Goal: Task Accomplishment & Management: Use online tool/utility

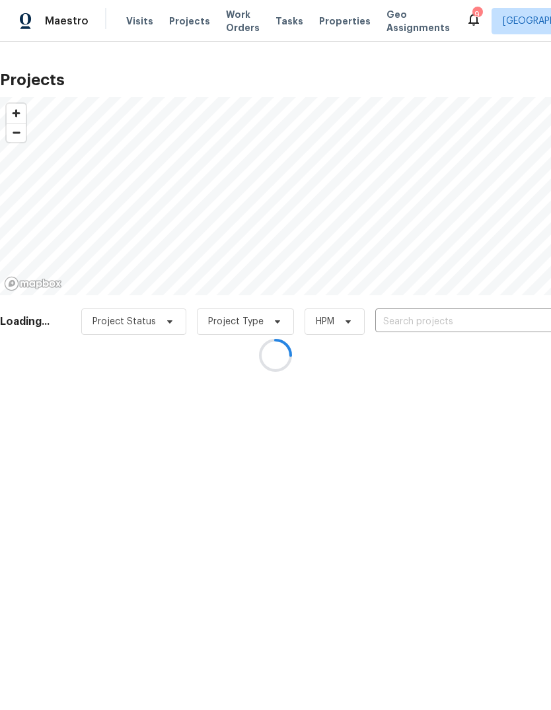
click at [446, 319] on div at bounding box center [275, 355] width 551 height 710
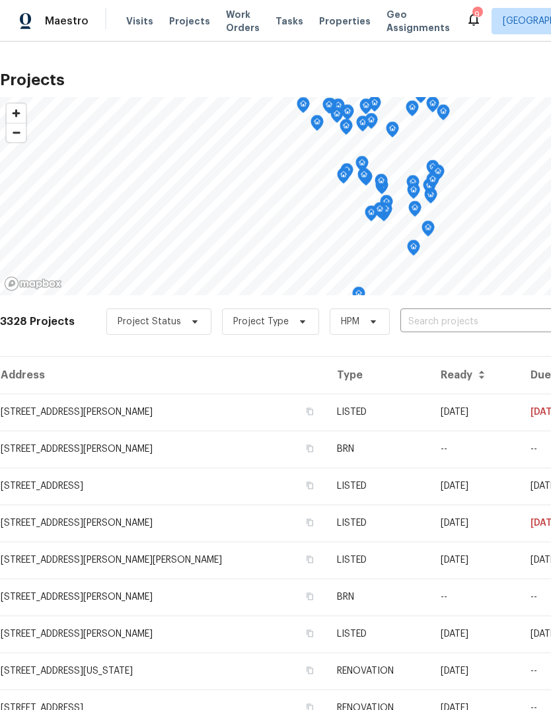
click at [473, 322] on input "text" at bounding box center [475, 322] width 151 height 20
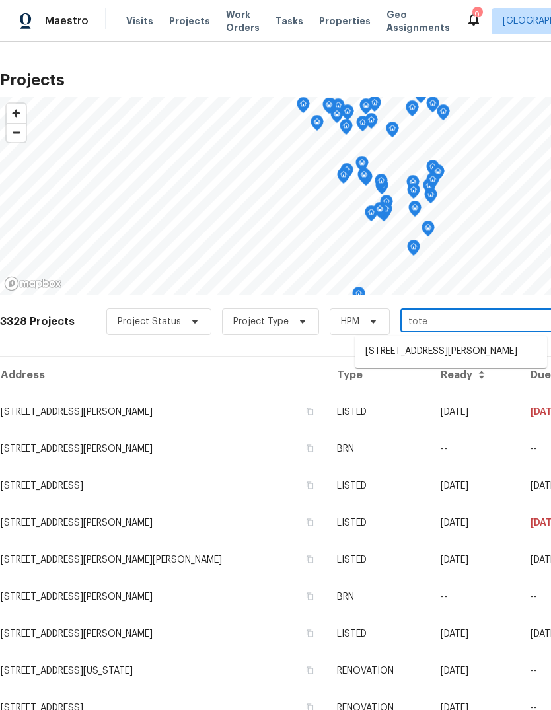
type input "totem"
click at [468, 349] on li "887 Totem Woods Ct, Manchester, MO 63021" at bounding box center [451, 352] width 192 height 22
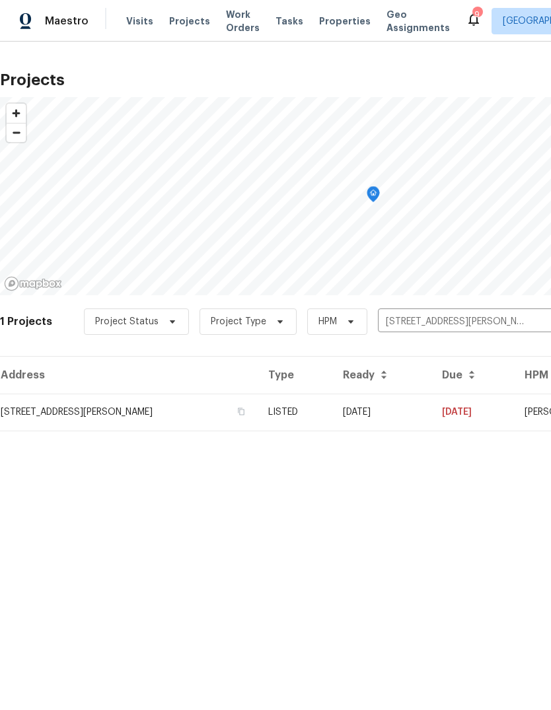
click at [361, 412] on td "08/21/25" at bounding box center [381, 412] width 99 height 37
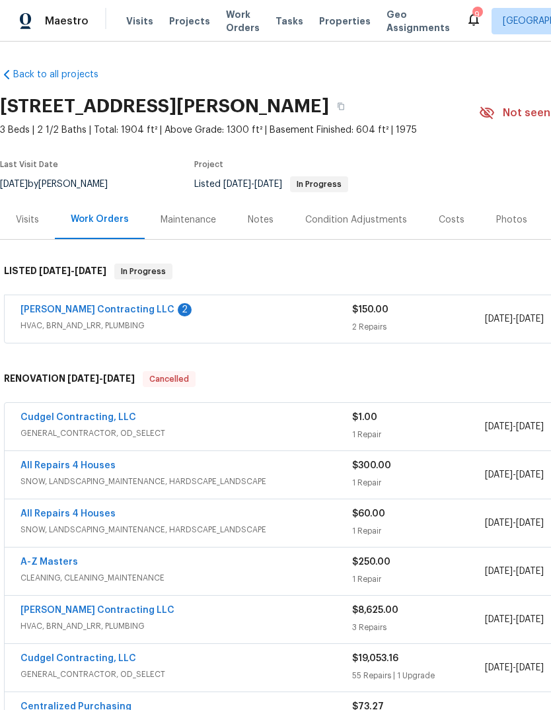
click at [120, 313] on link "[PERSON_NAME] Contracting LLC" at bounding box center [97, 309] width 154 height 9
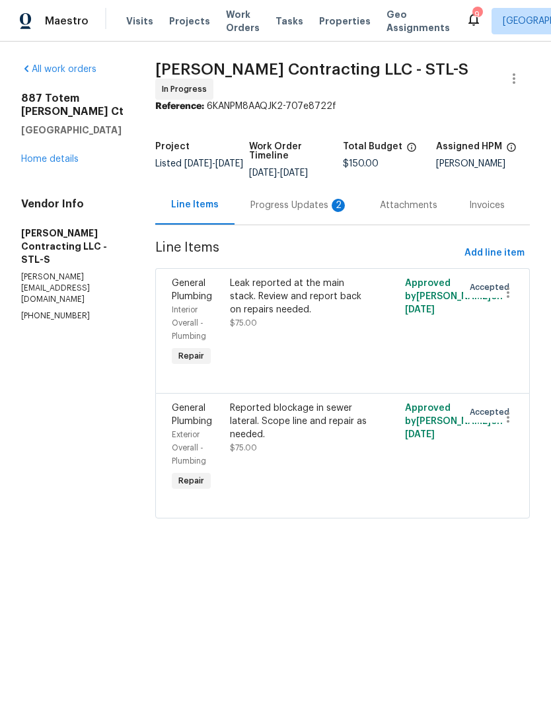
click at [318, 209] on div "Progress Updates 2" at bounding box center [298, 205] width 129 height 39
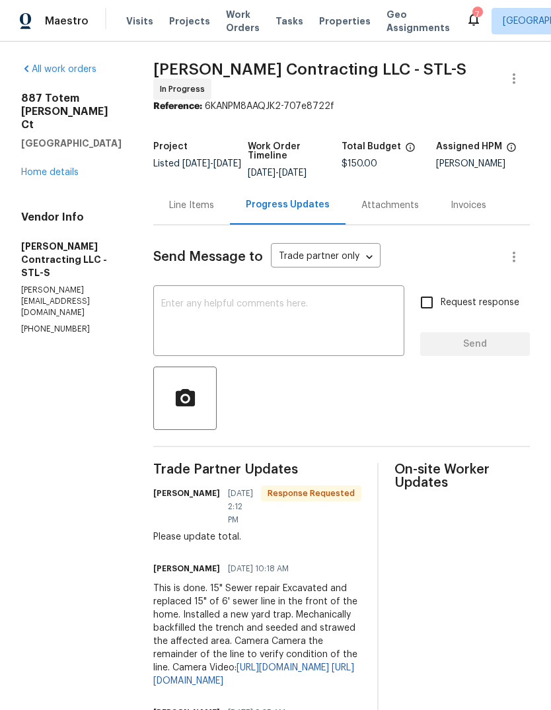
click at [205, 203] on div "Line Items" at bounding box center [191, 205] width 45 height 13
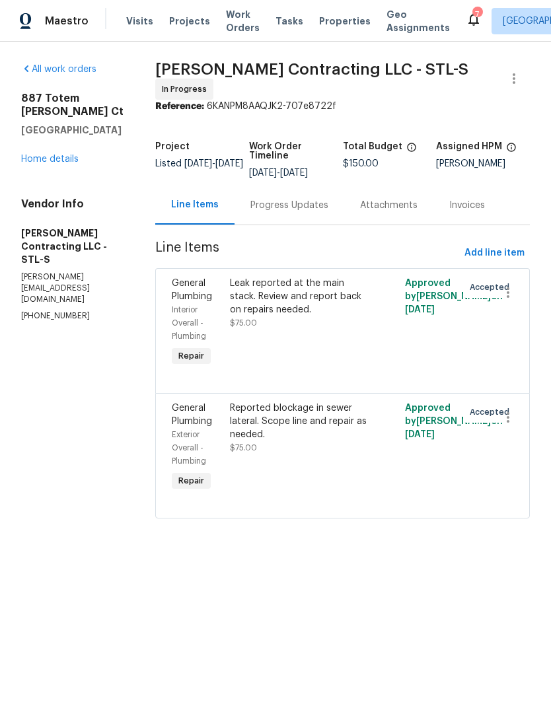
click at [316, 199] on div "Progress Updates" at bounding box center [289, 205] width 78 height 13
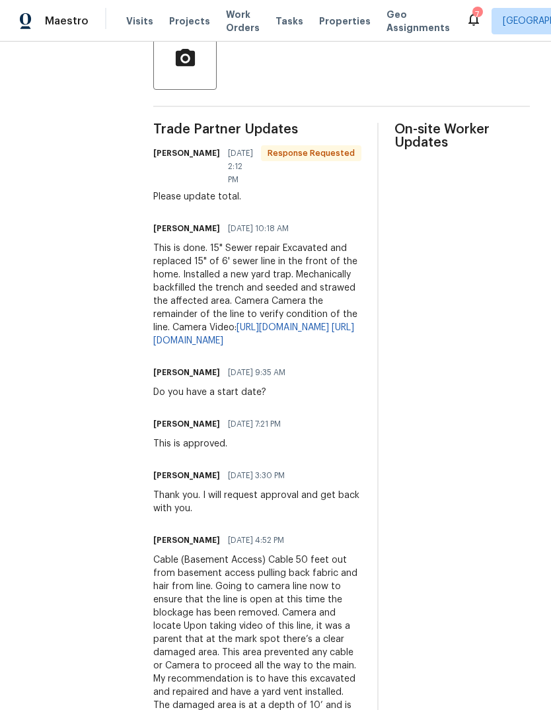
scroll to position [433, 0]
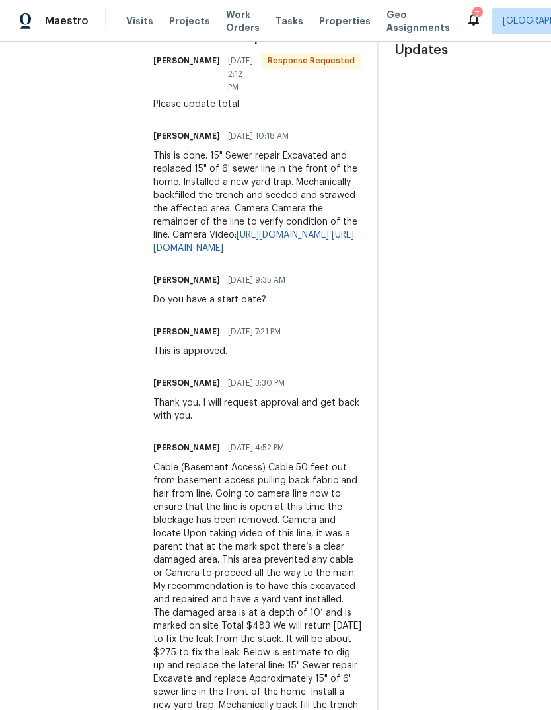
copy div "This is done. 15" Sewer repair Excavated and replaced 15" of 6' sewer line in t…"
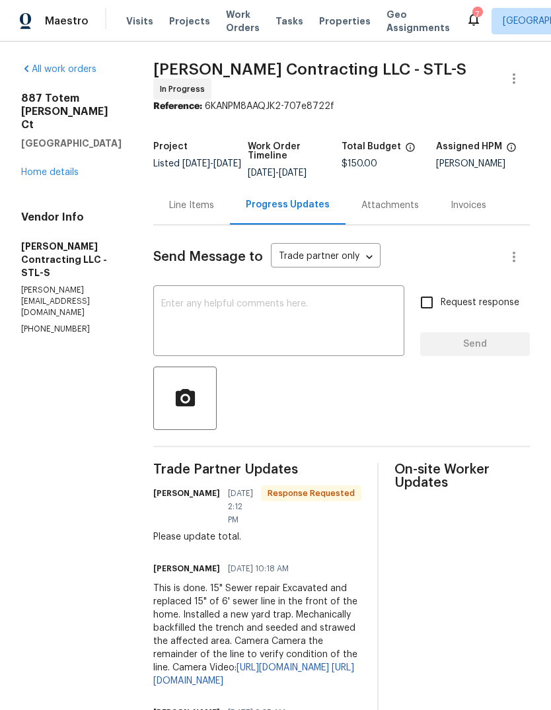
scroll to position [0, 0]
click at [206, 201] on div "Line Items" at bounding box center [191, 205] width 45 height 13
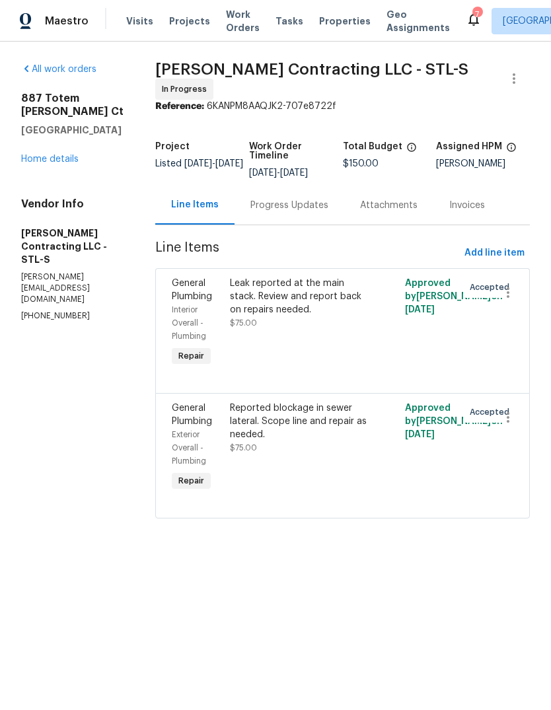
click at [312, 321] on div "Leak reported at the main stack. Review and report back on repairs needed. $75.…" at bounding box center [298, 303] width 137 height 53
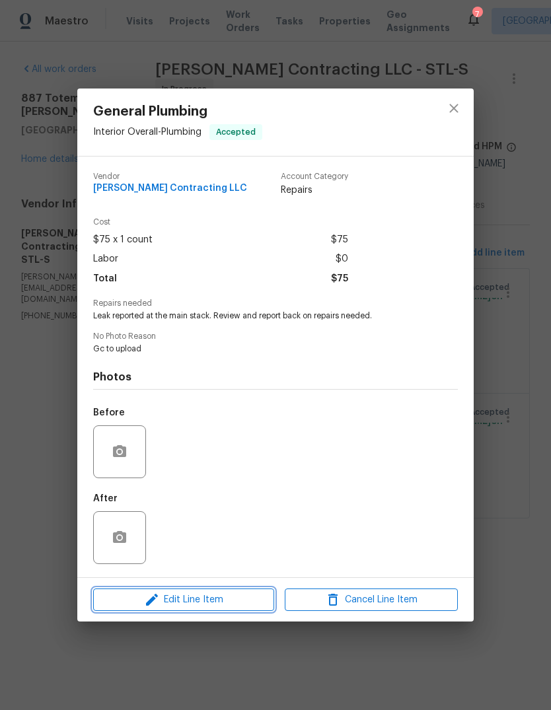
click at [227, 608] on span "Edit Line Item" at bounding box center [183, 600] width 173 height 17
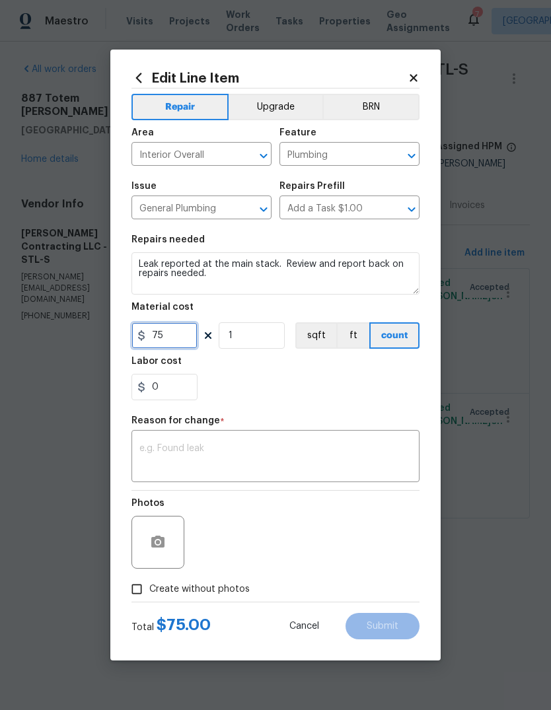
click at [189, 344] on input "75" at bounding box center [164, 335] width 66 height 26
type input "7125"
click at [261, 440] on div "x ​" at bounding box center [275, 457] width 288 height 49
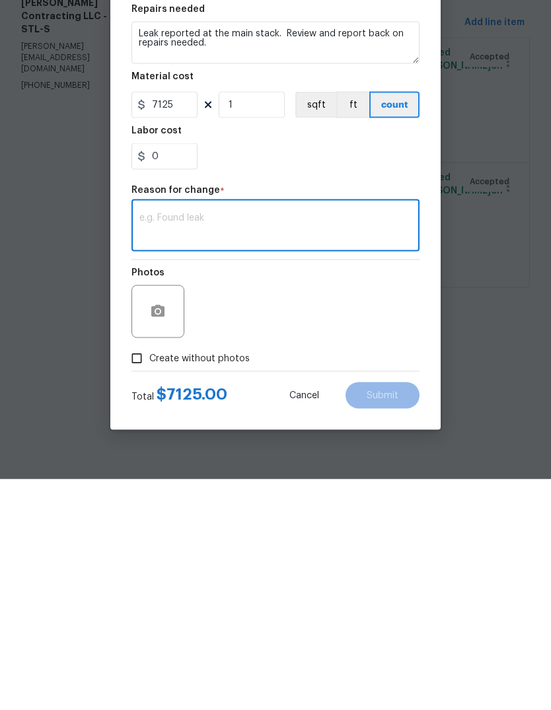
click at [194, 444] on textarea at bounding box center [275, 458] width 272 height 28
paste textarea "This is done. 15" Sewer repair Excavated and replaced 15" of 6' sewer line in t…"
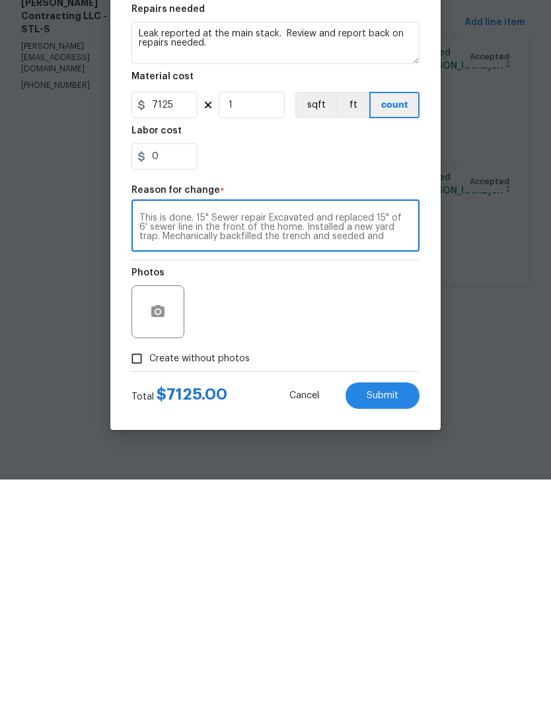
type textarea "This is done. 15" Sewer repair Excavated and replaced 15" of 6' sewer line in t…"
click at [409, 613] on button "Submit" at bounding box center [382, 626] width 74 height 26
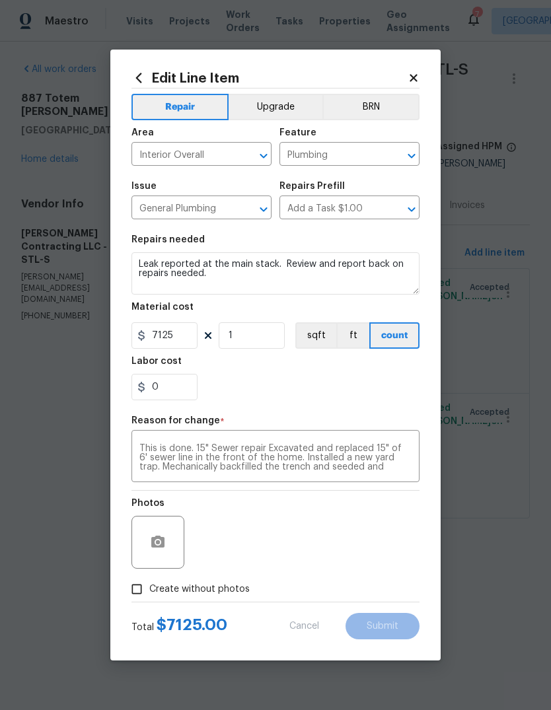
type input "75"
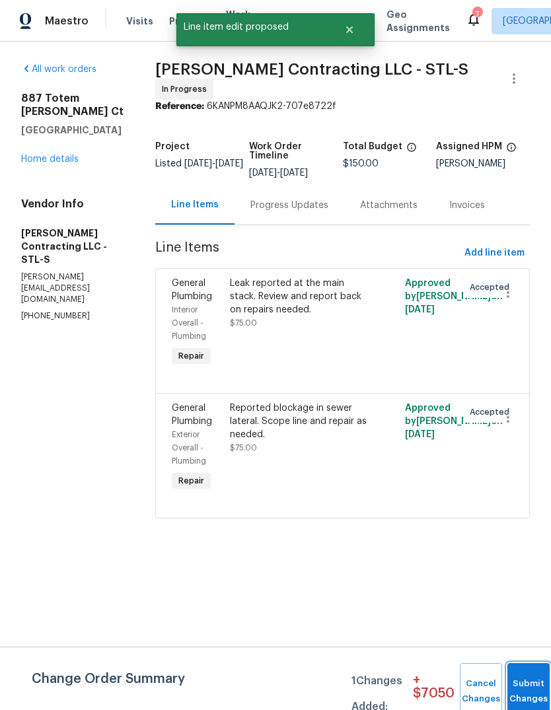
click at [535, 688] on button "Submit Changes" at bounding box center [528, 691] width 42 height 57
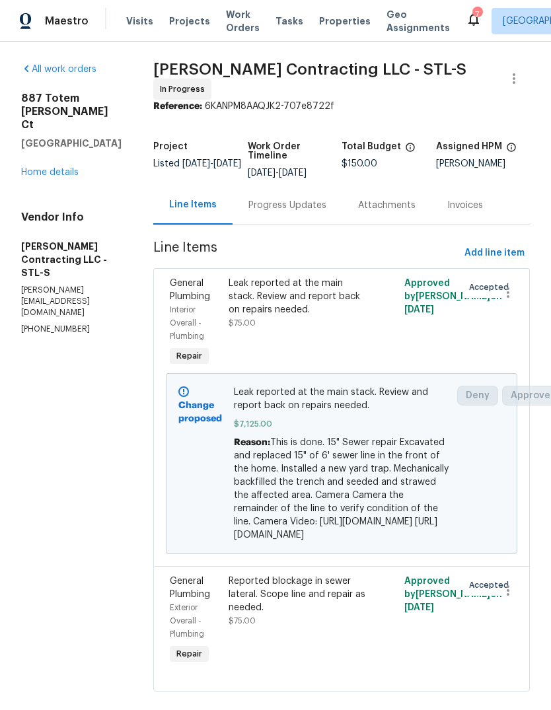
click at [69, 175] on link "Home details" at bounding box center [49, 172] width 57 height 9
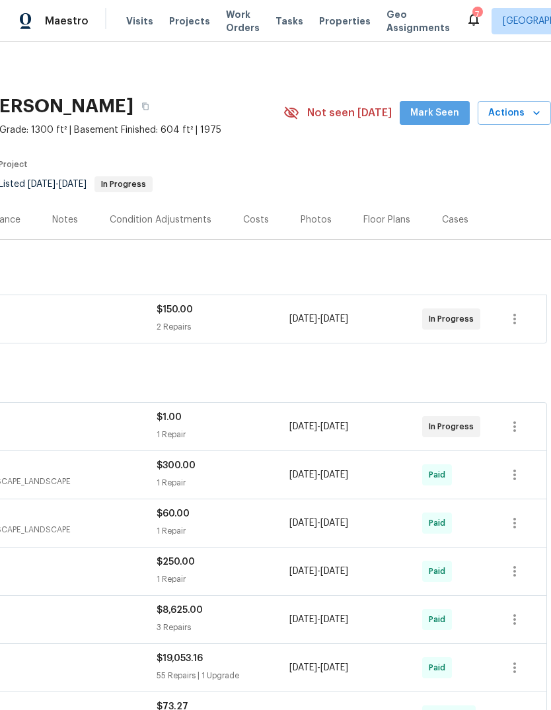
scroll to position [0, 195]
click at [448, 111] on span "Mark Seen" at bounding box center [434, 113] width 49 height 17
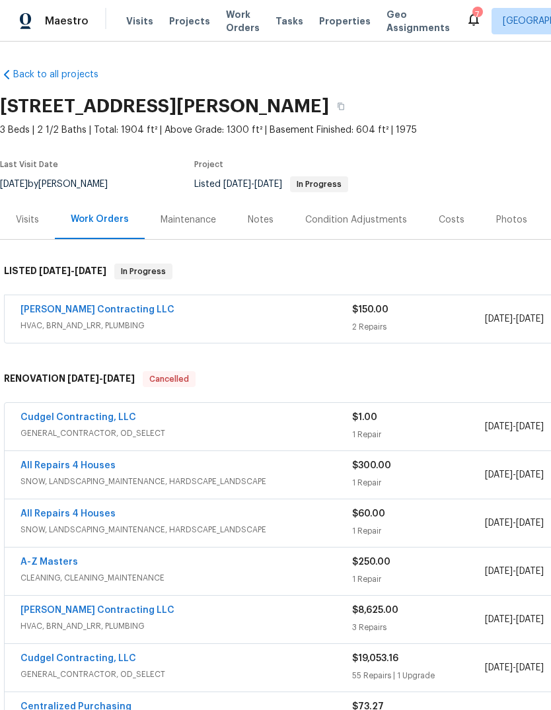
scroll to position [0, 0]
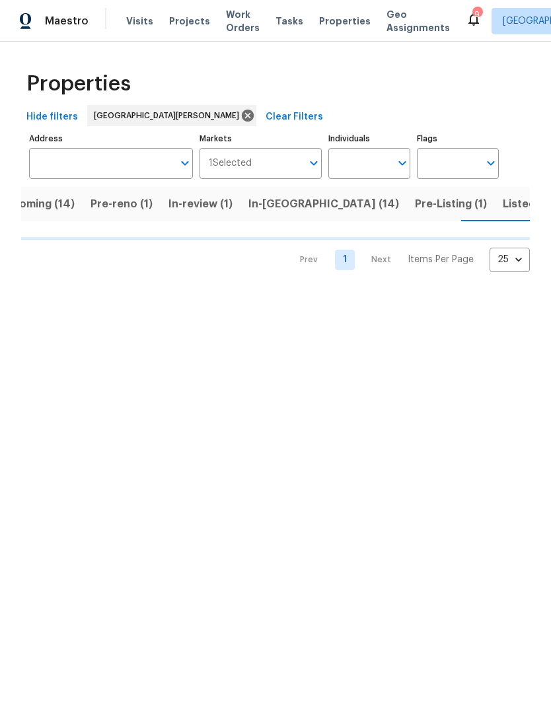
scroll to position [0, 32]
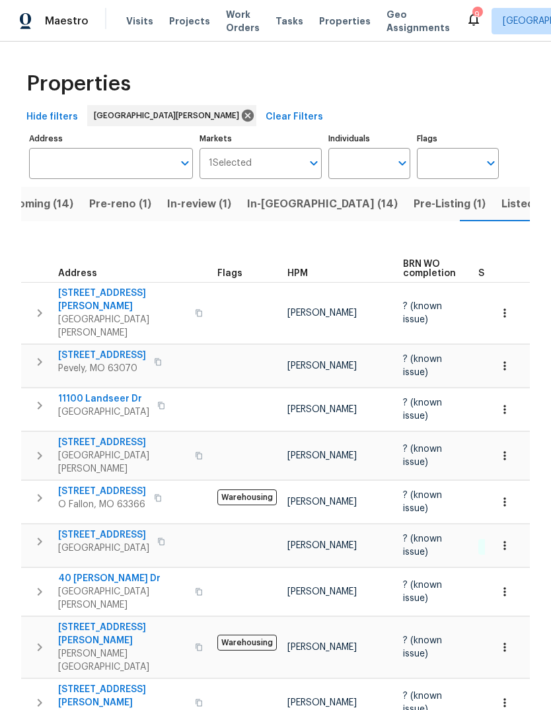
click at [493, 206] on button "Listed (34)" at bounding box center [529, 204] width 73 height 34
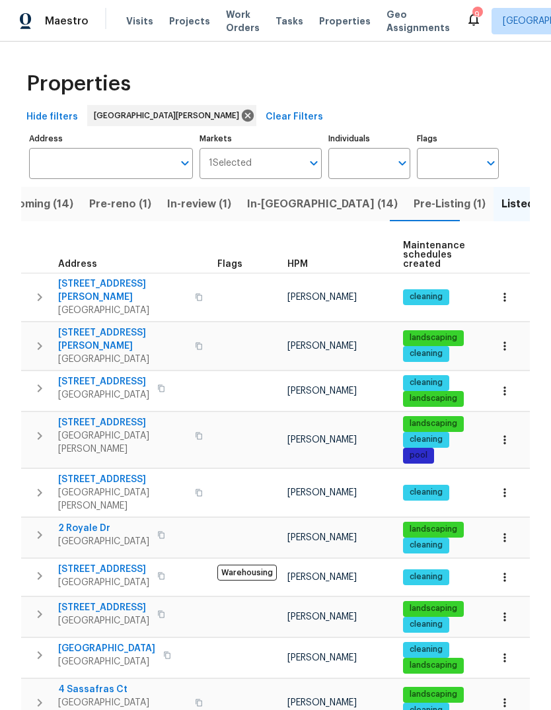
click at [309, 264] on div "HPM" at bounding box center [339, 264] width 105 height 9
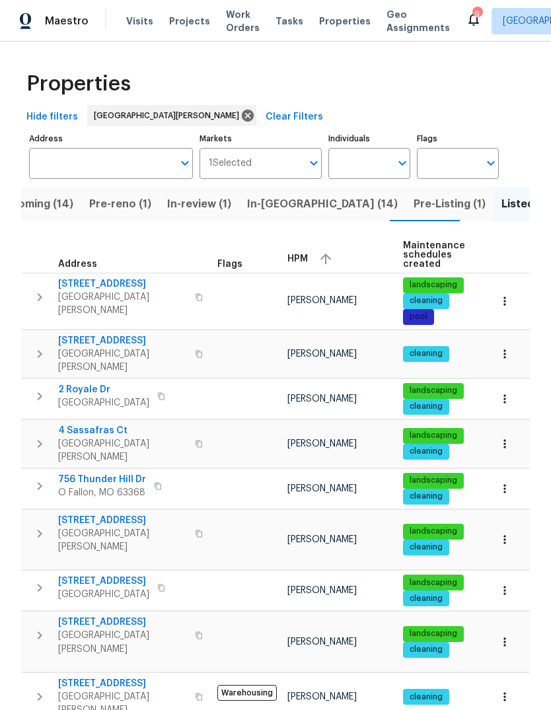
click at [306, 263] on div "HPM" at bounding box center [339, 259] width 105 height 20
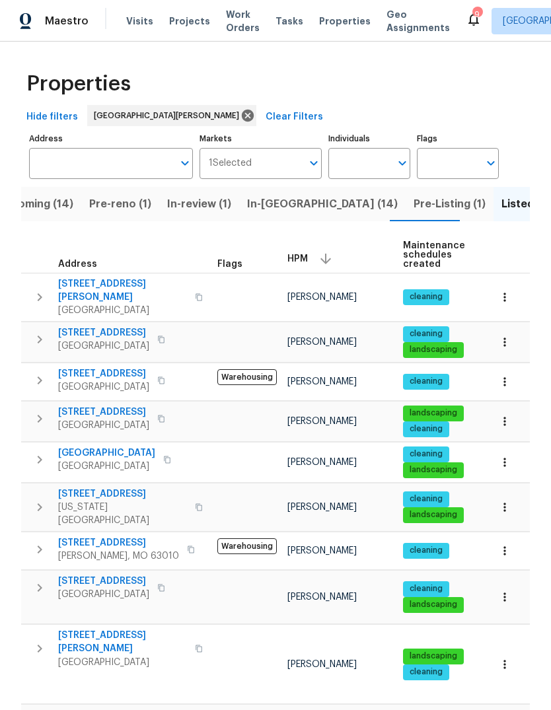
click at [58, 205] on span "Upcoming (14)" at bounding box center [35, 204] width 77 height 18
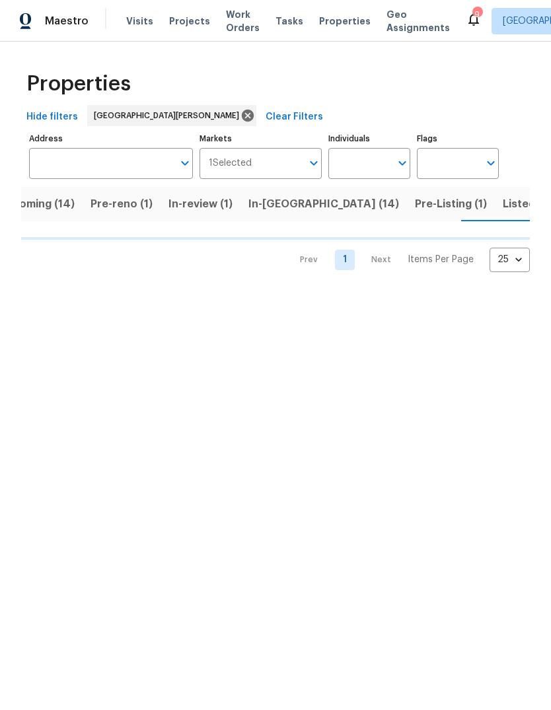
scroll to position [0, 32]
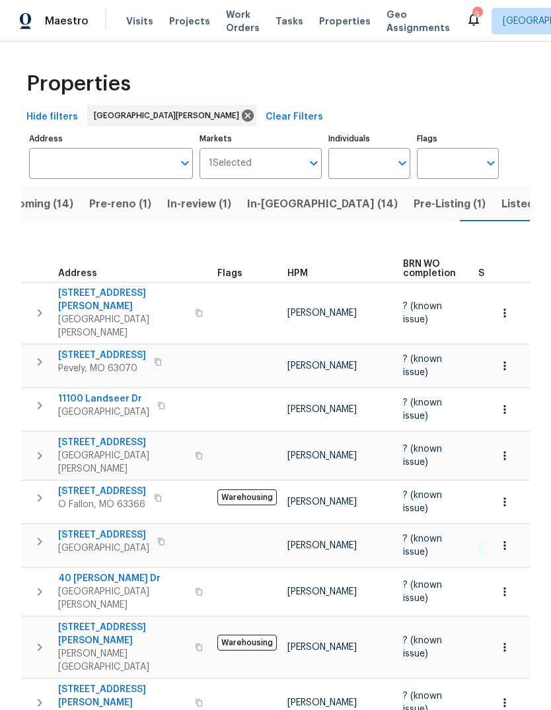
click at [189, 20] on span "Projects" at bounding box center [189, 21] width 41 height 13
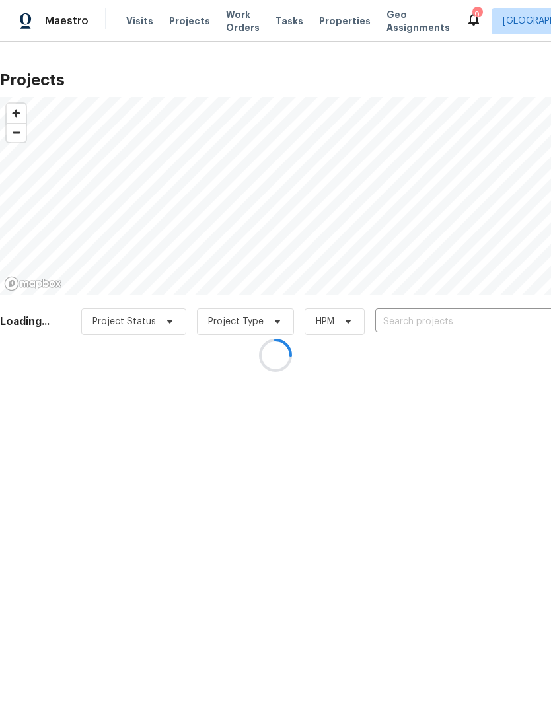
click at [479, 332] on div at bounding box center [275, 355] width 551 height 710
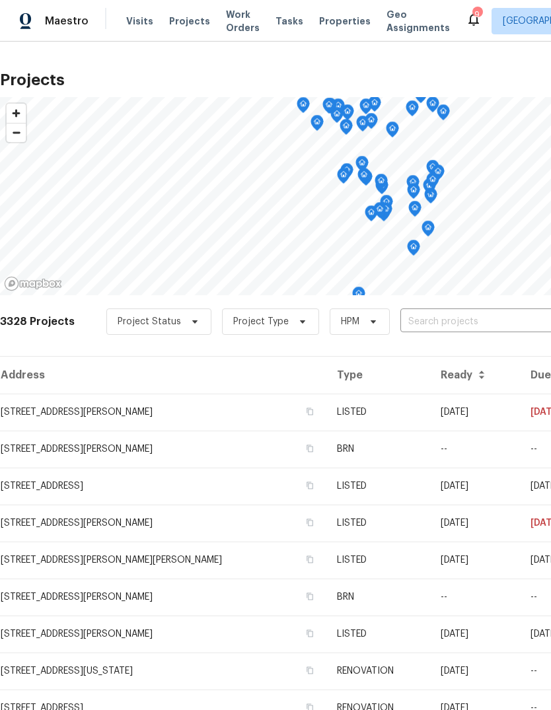
click at [489, 324] on input "text" at bounding box center [475, 322] width 151 height 20
type input "parker"
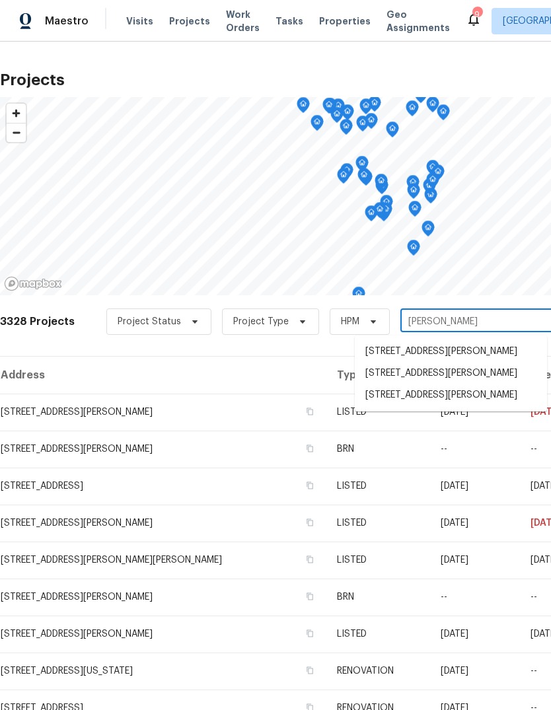
click at [475, 377] on li "[STREET_ADDRESS][PERSON_NAME]" at bounding box center [451, 374] width 192 height 22
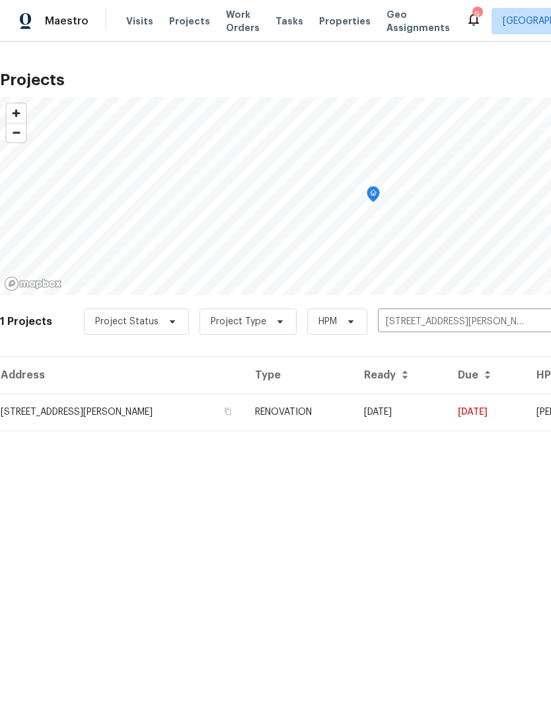
click at [358, 414] on td "08/01/25" at bounding box center [400, 412] width 94 height 37
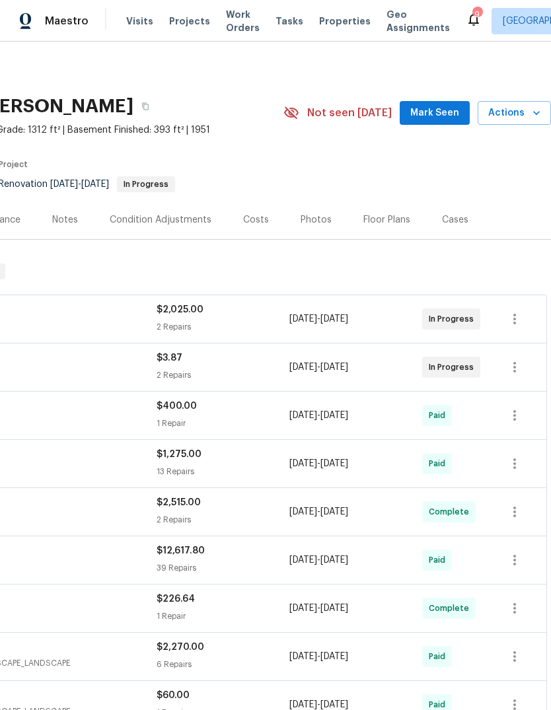
click at [456, 117] on span "Mark Seen" at bounding box center [434, 113] width 49 height 17
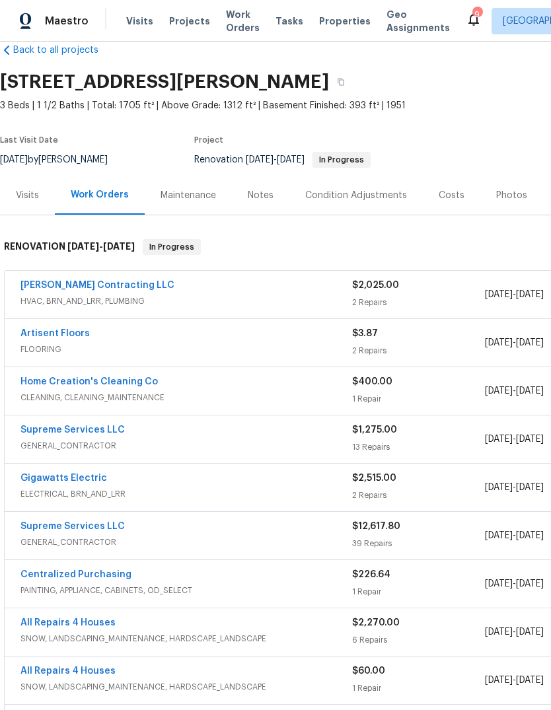
scroll to position [24, 0]
click at [109, 288] on link "[PERSON_NAME] Contracting LLC" at bounding box center [97, 285] width 154 height 9
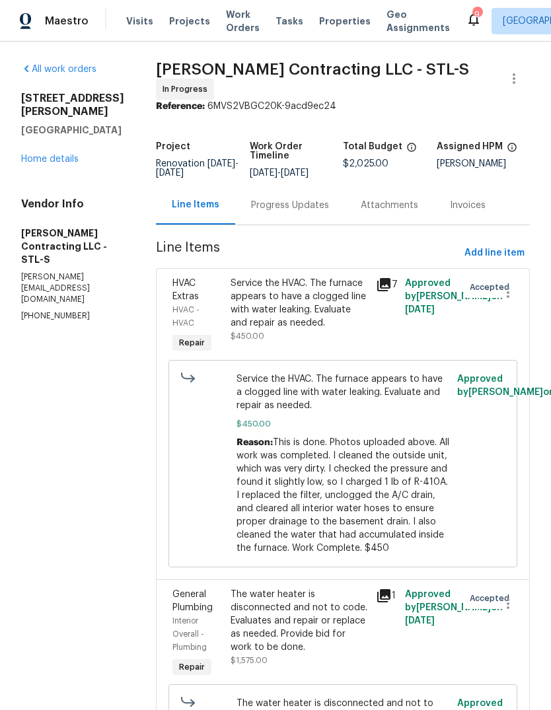
click at [326, 201] on div "Progress Updates" at bounding box center [290, 205] width 110 height 39
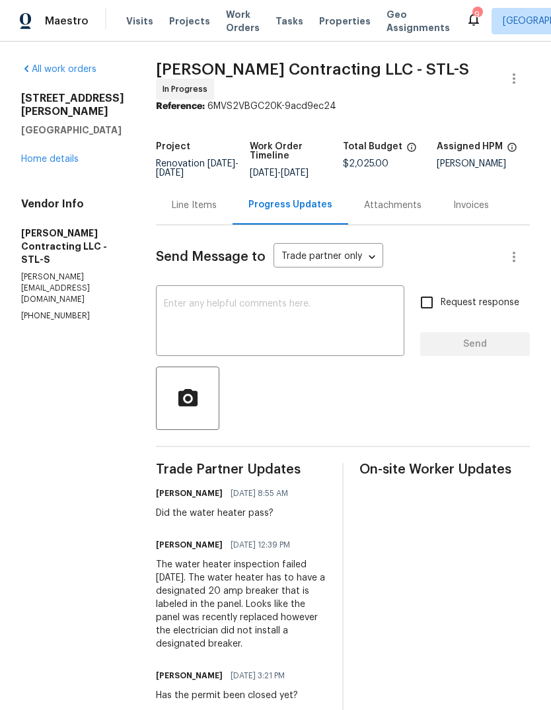
click at [354, 312] on textarea at bounding box center [280, 322] width 232 height 46
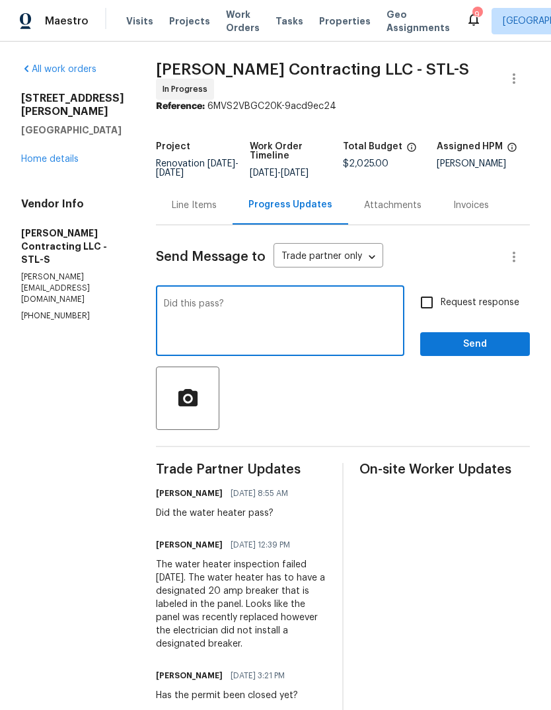
type textarea "Did this pass?"
click at [502, 299] on span "Request response" at bounding box center [479, 303] width 79 height 14
click at [440, 299] on input "Request response" at bounding box center [427, 303] width 28 height 28
checkbox input "true"
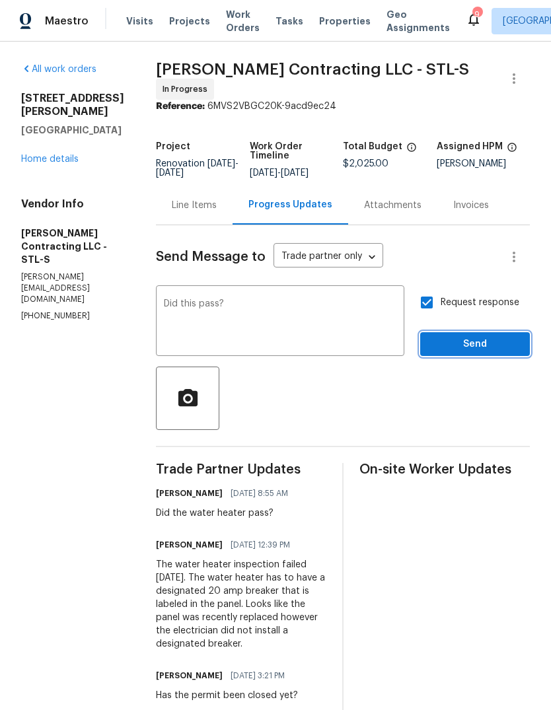
click at [515, 348] on button "Send" at bounding box center [475, 344] width 110 height 24
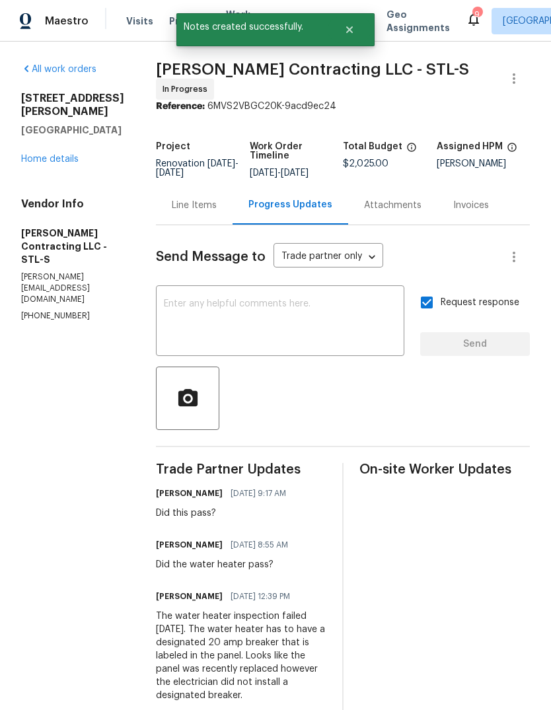
click at [67, 155] on link "Home details" at bounding box center [49, 159] width 57 height 9
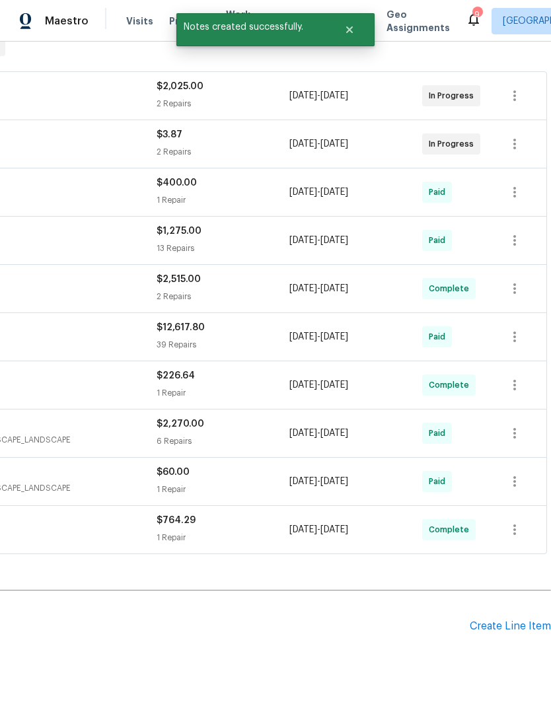
scroll to position [223, 195]
click at [522, 627] on div "Create Line Item" at bounding box center [510, 626] width 81 height 13
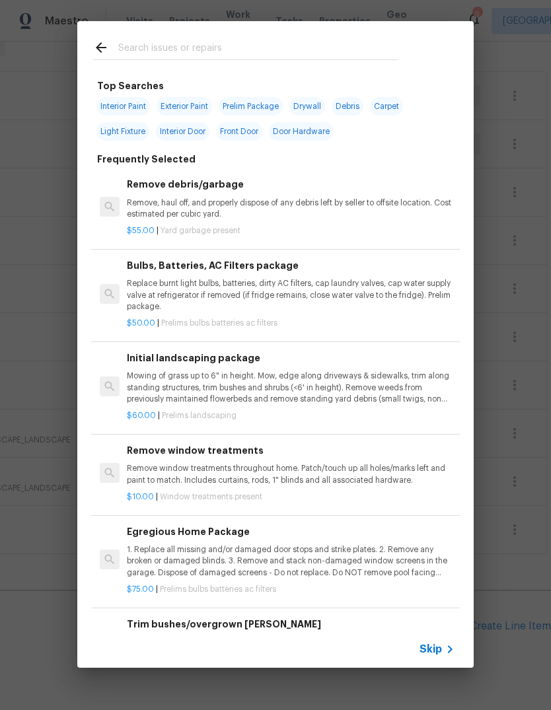
click at [432, 654] on span "Skip" at bounding box center [430, 649] width 22 height 13
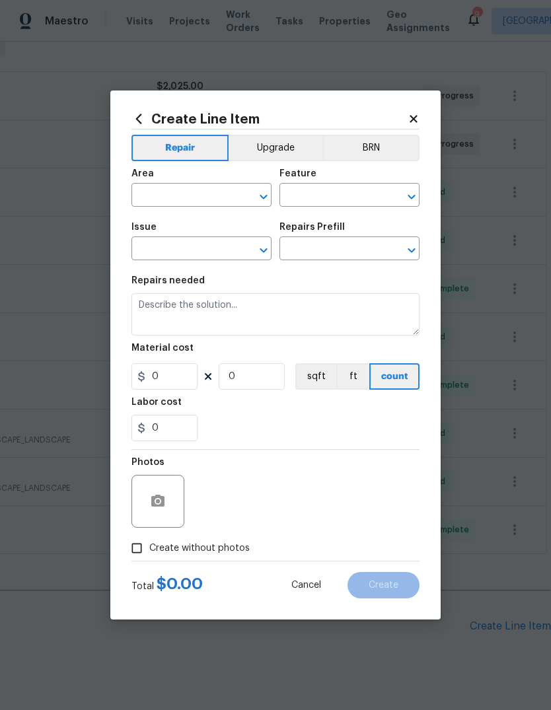
click at [208, 193] on input "text" at bounding box center [182, 196] width 103 height 20
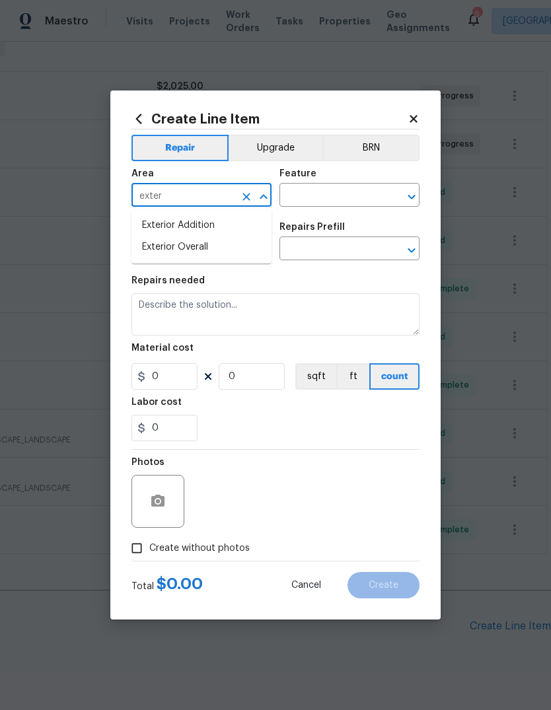
click at [252, 252] on li "Exterior Overall" at bounding box center [201, 247] width 140 height 22
type input "Exterior Overall"
click at [362, 188] on input "text" at bounding box center [330, 196] width 103 height 20
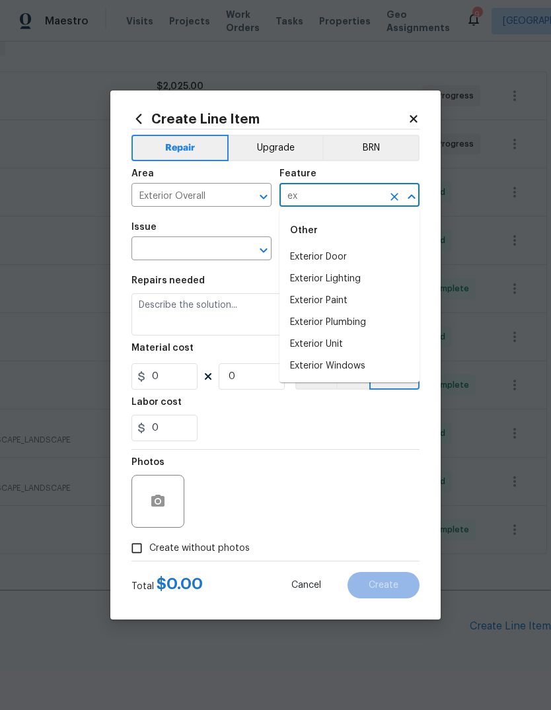
type input "e"
click at [363, 252] on li "Landscaping" at bounding box center [349, 257] width 140 height 22
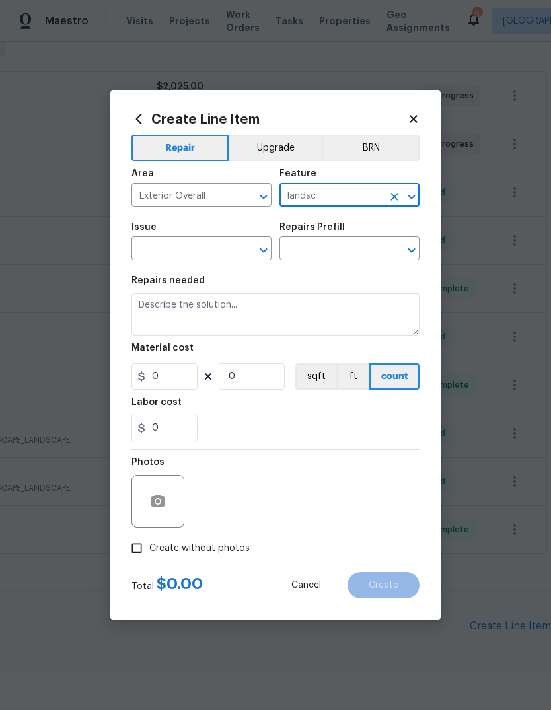
type input "Landscaping"
click at [229, 251] on input "text" at bounding box center [182, 250] width 103 height 20
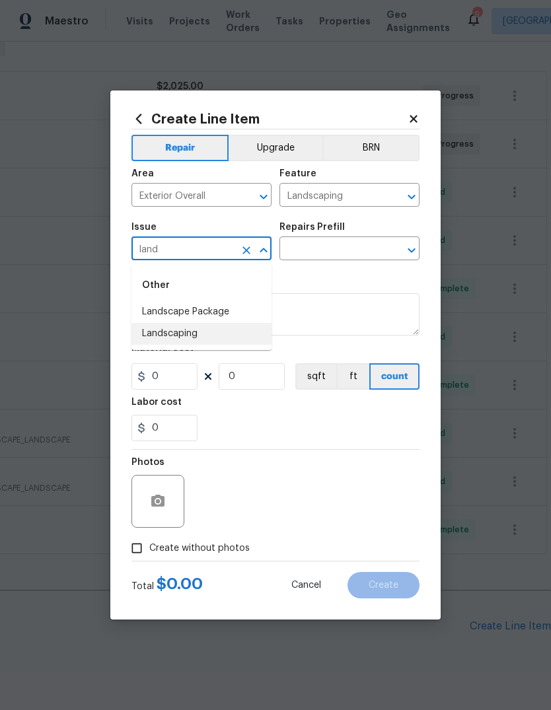
click at [240, 331] on li "Landscaping" at bounding box center [201, 334] width 140 height 22
type input "Landscaping"
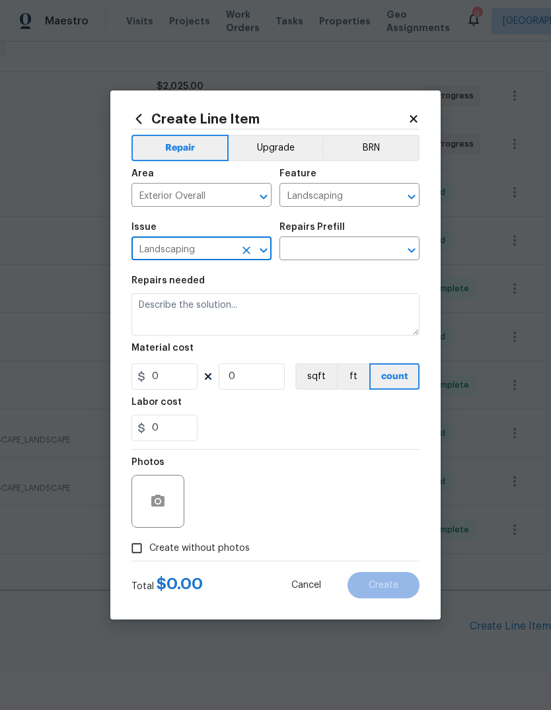
click at [369, 246] on input "text" at bounding box center [330, 250] width 103 height 20
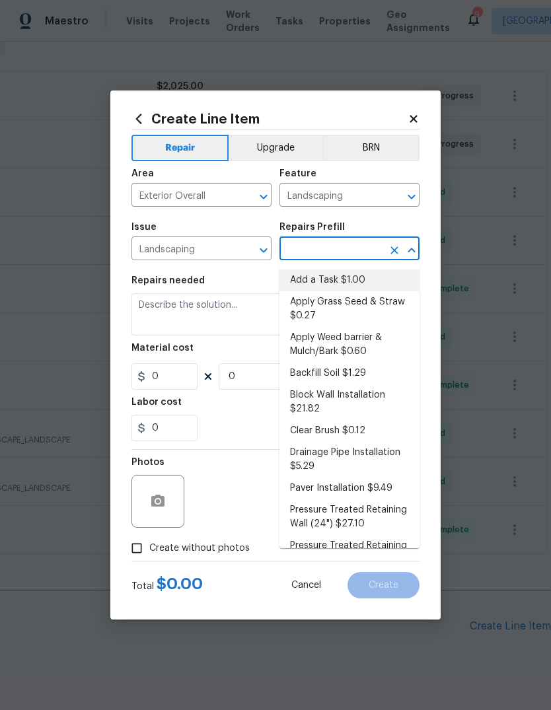
click at [394, 272] on li "Add a Task $1.00" at bounding box center [349, 280] width 140 height 22
type input "Add a Task $1.00"
type textarea "HPM to detail"
type input "1"
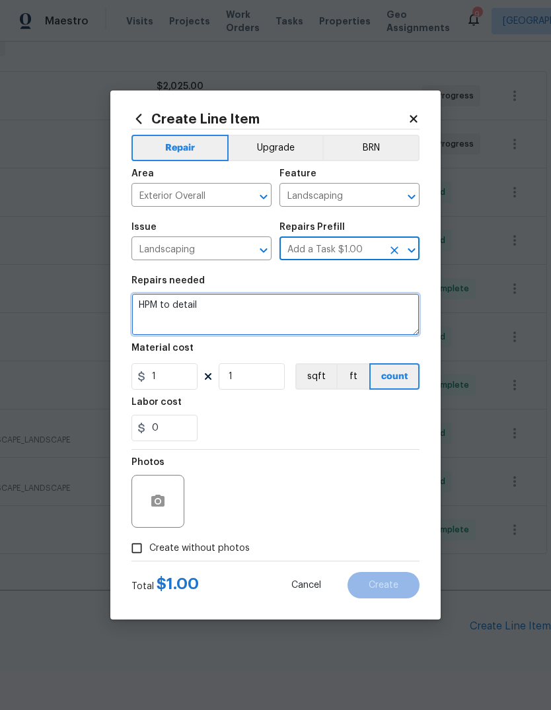
click at [358, 318] on textarea "HPM to detail" at bounding box center [275, 314] width 288 height 42
type textarea "H"
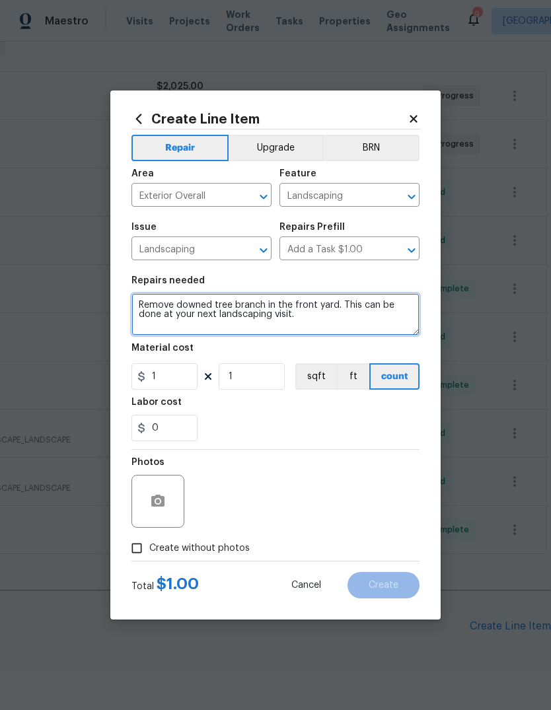
type textarea "Remove downed tree branch in the front yard. This can be done at your next land…"
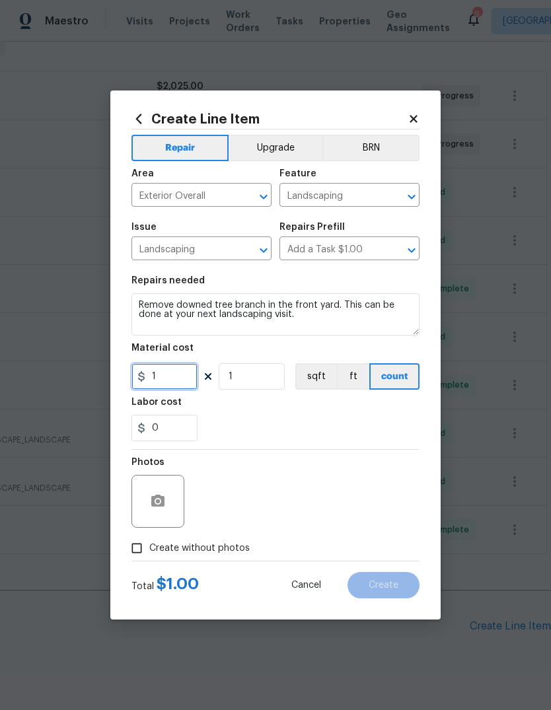
click at [180, 380] on input "1" at bounding box center [164, 376] width 66 height 26
type input "100"
click at [335, 408] on div "Labor cost" at bounding box center [275, 406] width 288 height 17
click at [163, 509] on icon "button" at bounding box center [158, 501] width 16 height 16
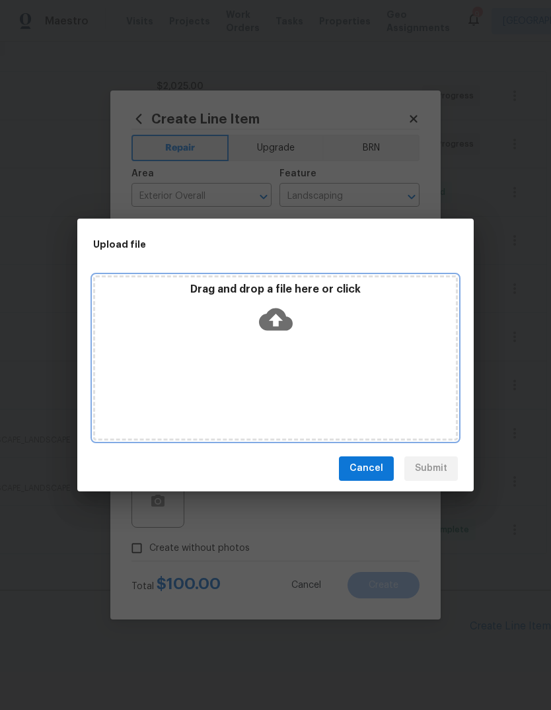
click at [283, 324] on icon at bounding box center [276, 319] width 34 height 22
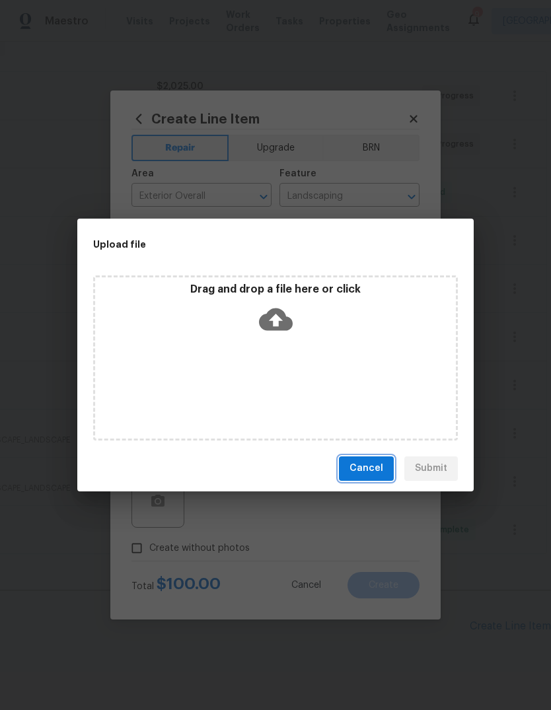
click at [376, 473] on span "Cancel" at bounding box center [366, 468] width 34 height 17
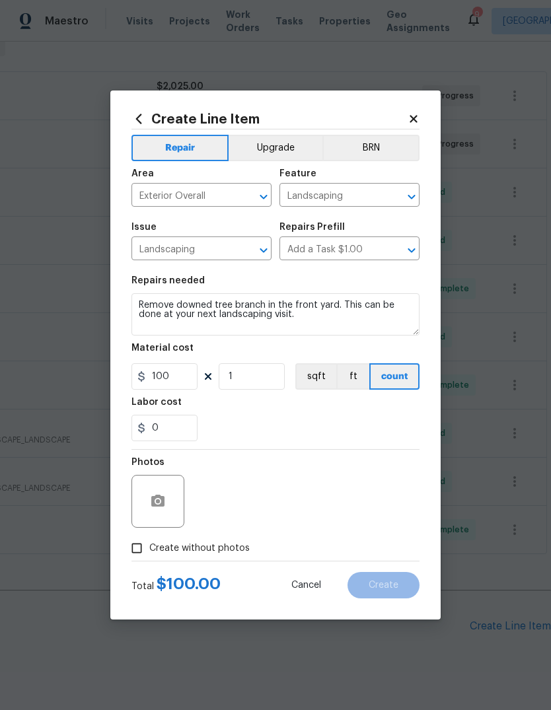
click at [175, 485] on div at bounding box center [157, 501] width 53 height 53
click at [166, 504] on button "button" at bounding box center [158, 501] width 32 height 32
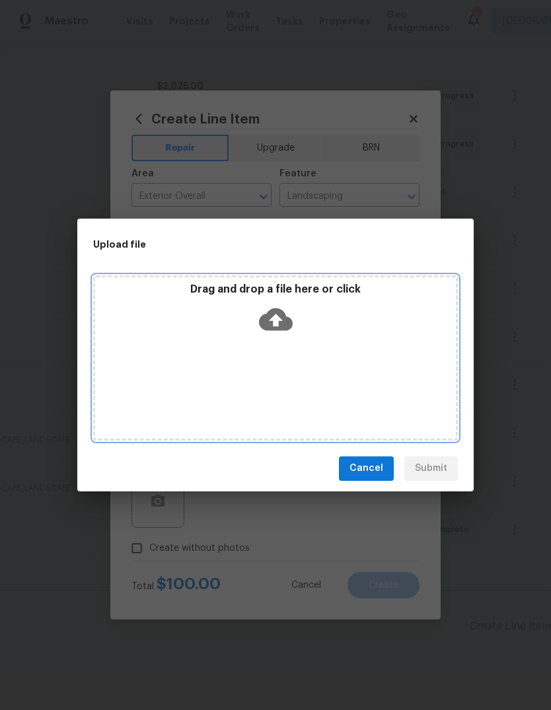
click at [279, 322] on icon at bounding box center [276, 319] width 34 height 22
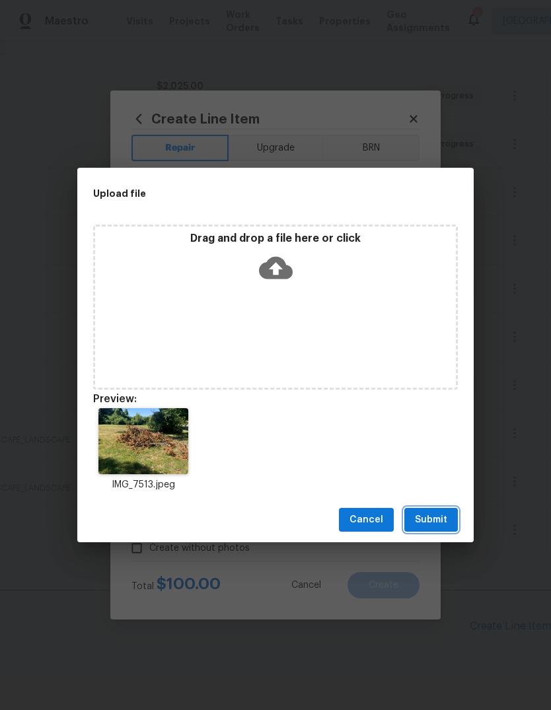
click at [433, 514] on span "Submit" at bounding box center [431, 520] width 32 height 17
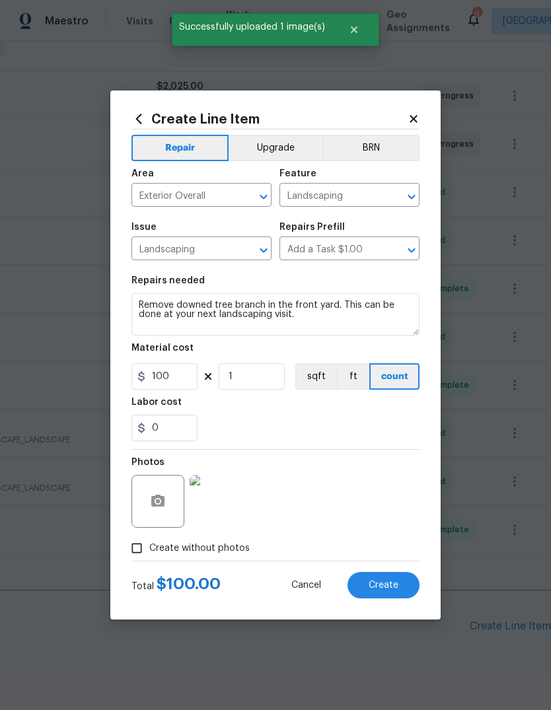
click at [398, 588] on button "Create" at bounding box center [383, 585] width 72 height 26
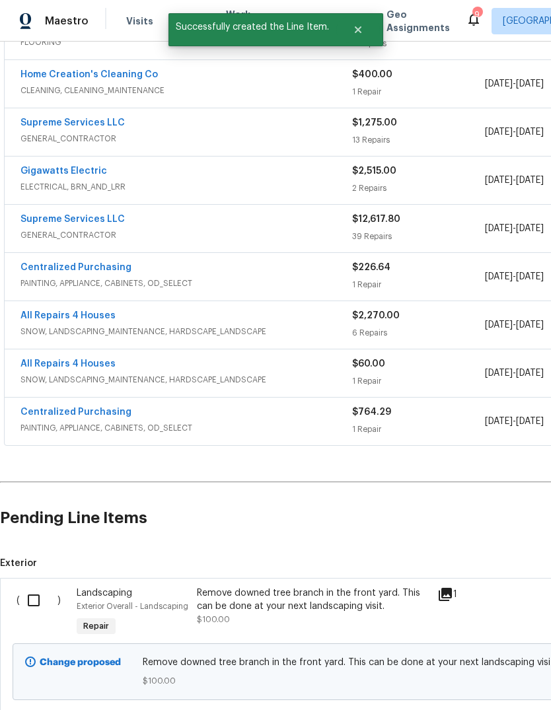
scroll to position [331, 0]
click at [40, 600] on input "checkbox" at bounding box center [39, 600] width 38 height 28
checkbox input "true"
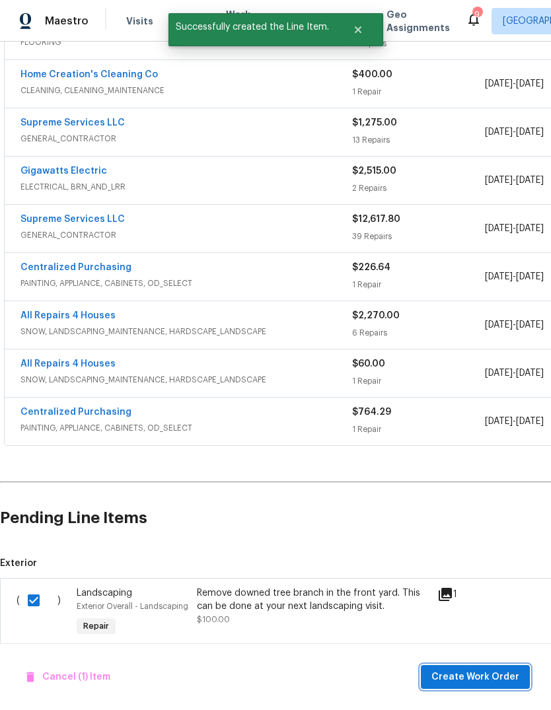
click at [479, 679] on span "Create Work Order" at bounding box center [475, 677] width 88 height 17
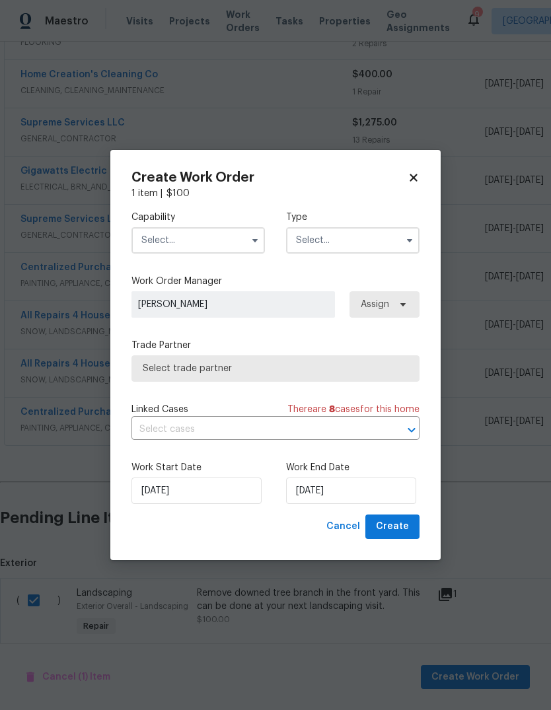
click at [238, 234] on input "text" at bounding box center [197, 240] width 133 height 26
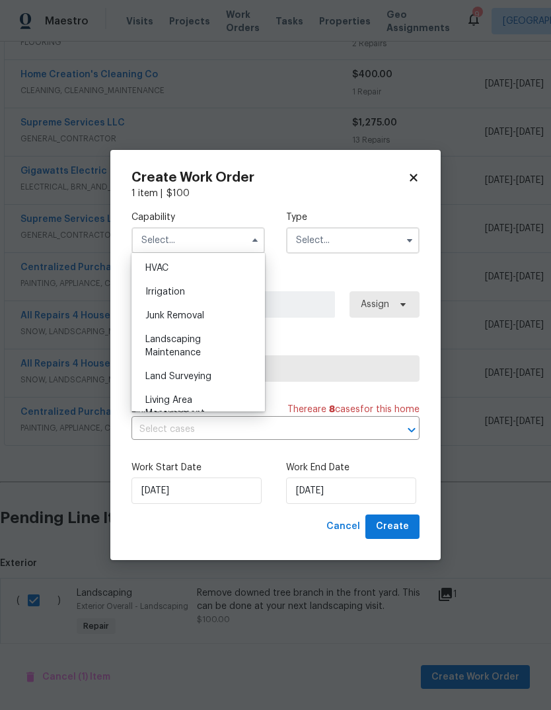
scroll to position [823, 0]
click at [229, 321] on div "Landscaping Maintenance" at bounding box center [198, 320] width 127 height 37
type input "Landscaping Maintenance"
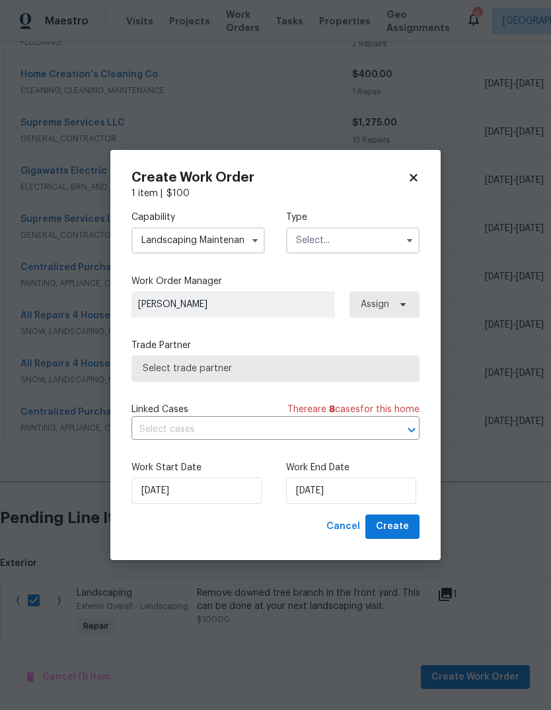
click at [380, 236] on input "text" at bounding box center [352, 240] width 133 height 26
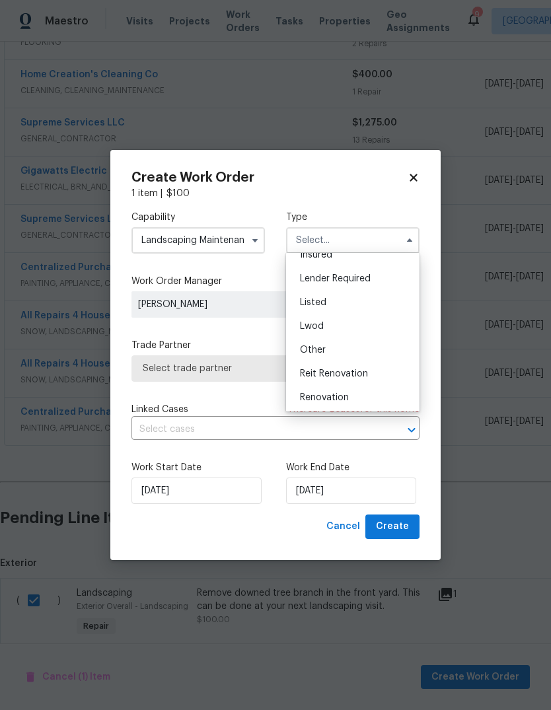
scroll to position [90, 0]
click at [384, 390] on div "Renovation" at bounding box center [352, 392] width 127 height 24
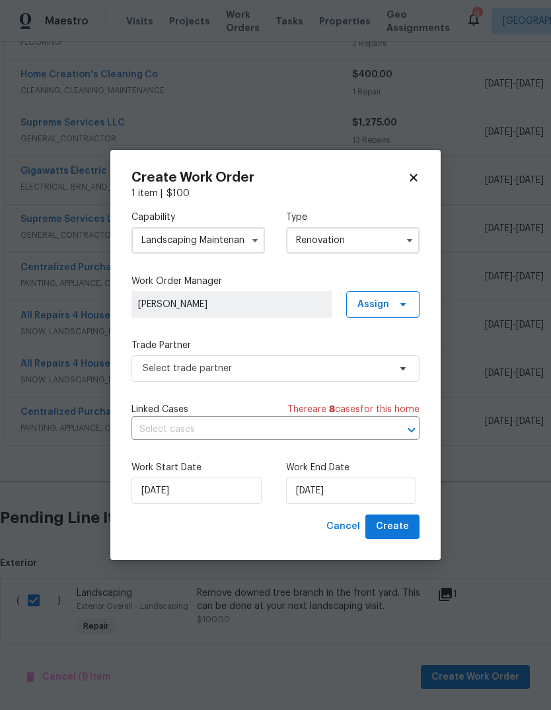
type input "Renovation"
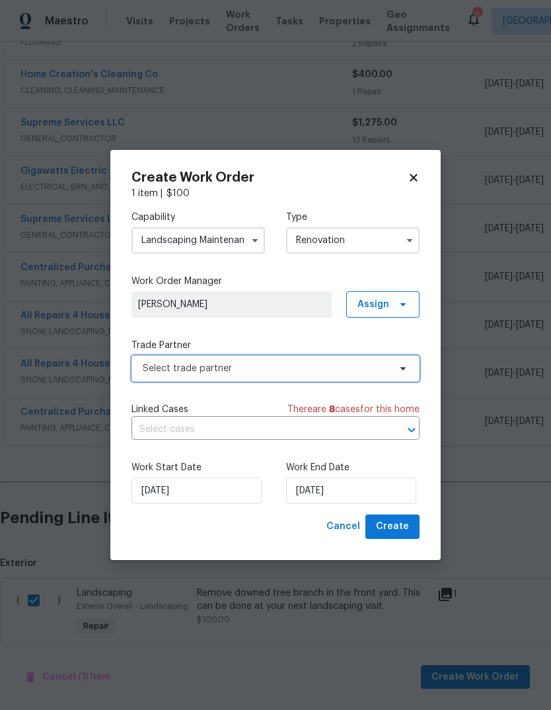
click at [365, 369] on span "Select trade partner" at bounding box center [266, 368] width 246 height 13
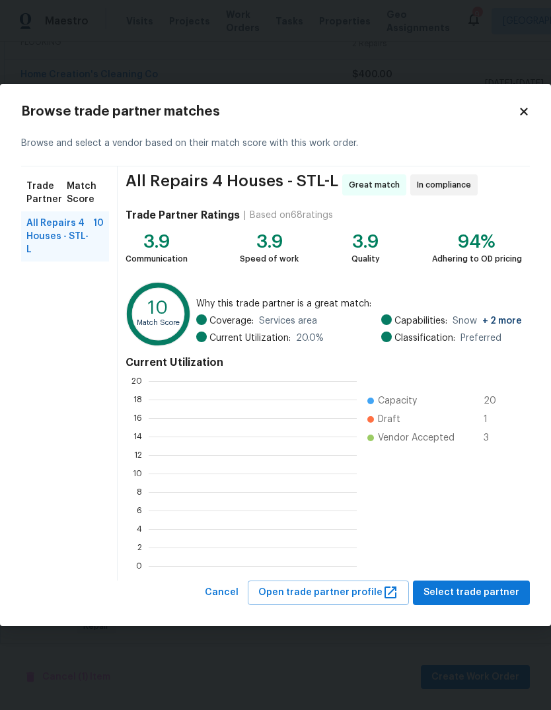
scroll to position [185, 208]
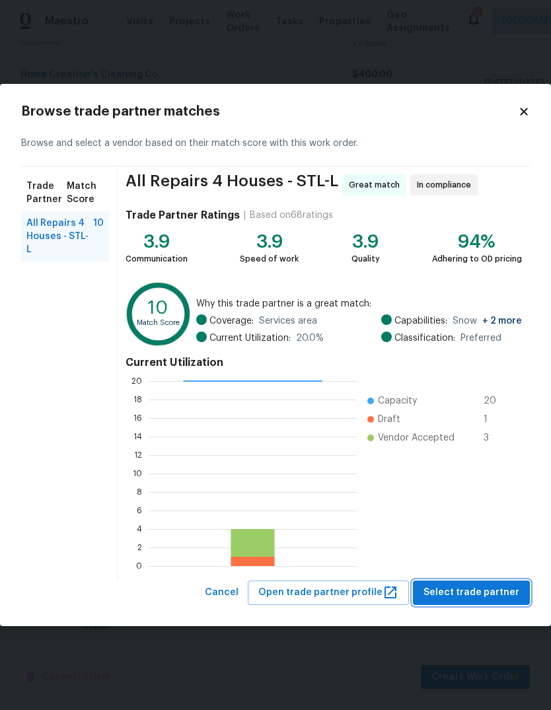
click at [506, 594] on span "Select trade partner" at bounding box center [471, 592] width 96 height 17
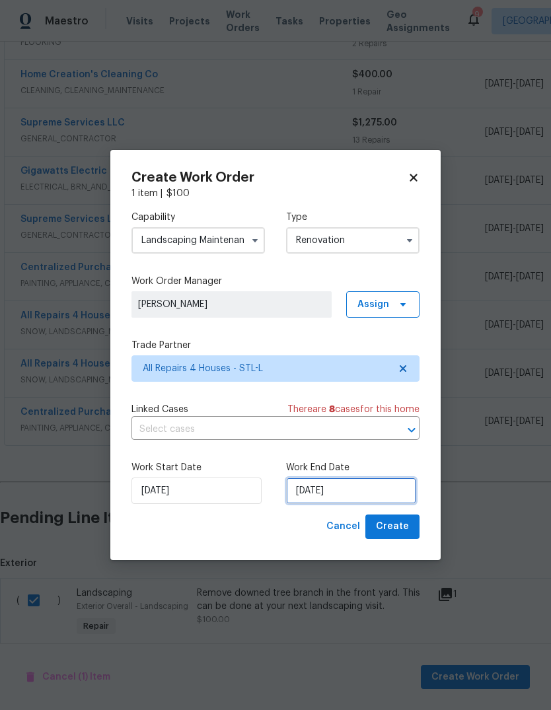
click at [396, 487] on input "[DATE]" at bounding box center [351, 490] width 130 height 26
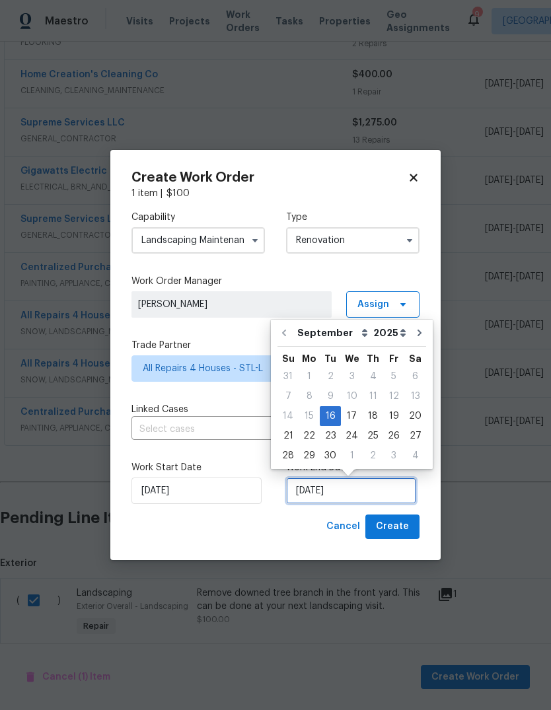
scroll to position [10, 0]
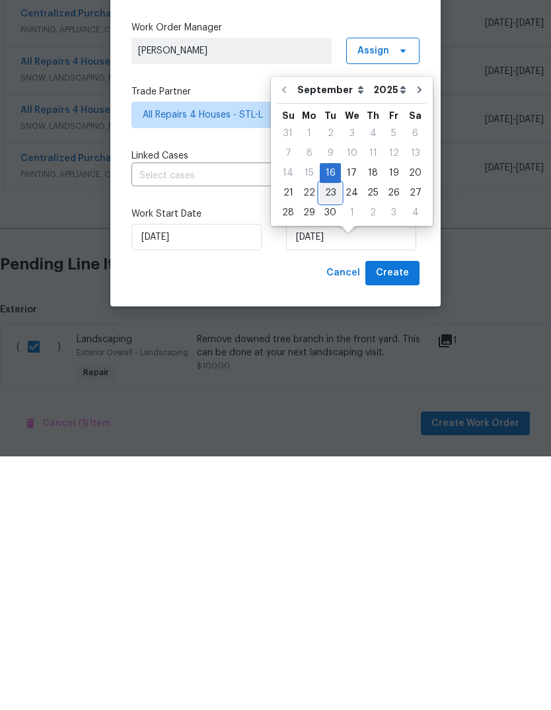
click at [332, 437] on div "23" at bounding box center [330, 446] width 21 height 18
type input "[DATE]"
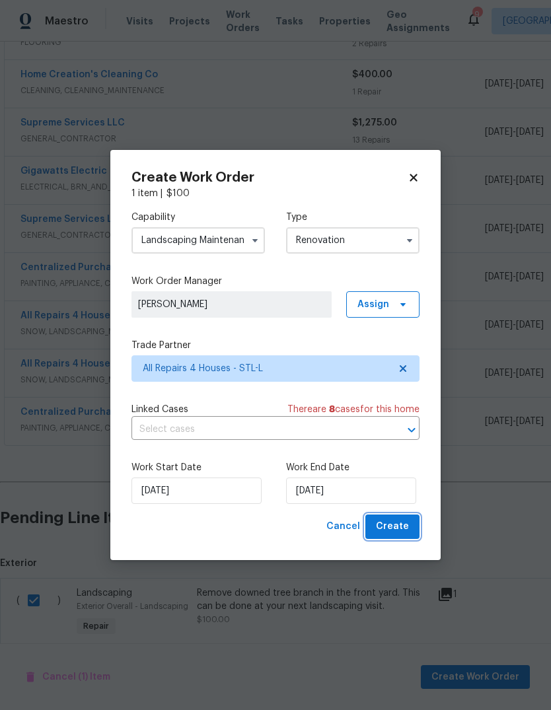
click at [417, 520] on button "Create" at bounding box center [392, 526] width 54 height 24
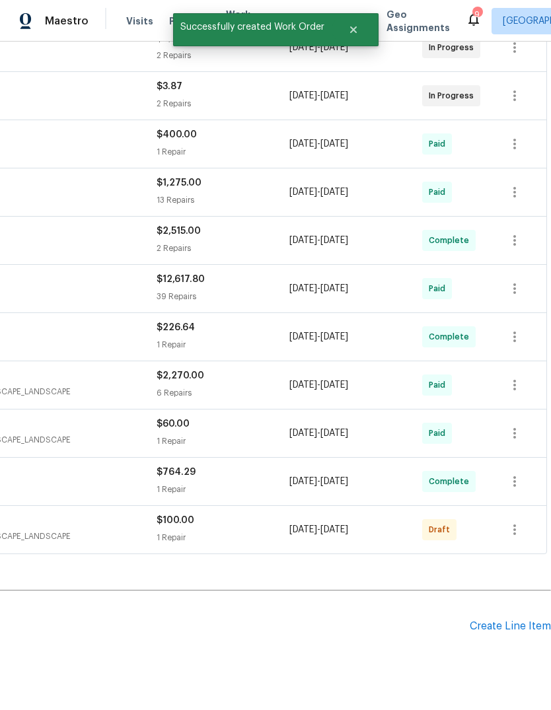
scroll to position [271, 195]
click at [520, 522] on icon "button" at bounding box center [514, 530] width 16 height 16
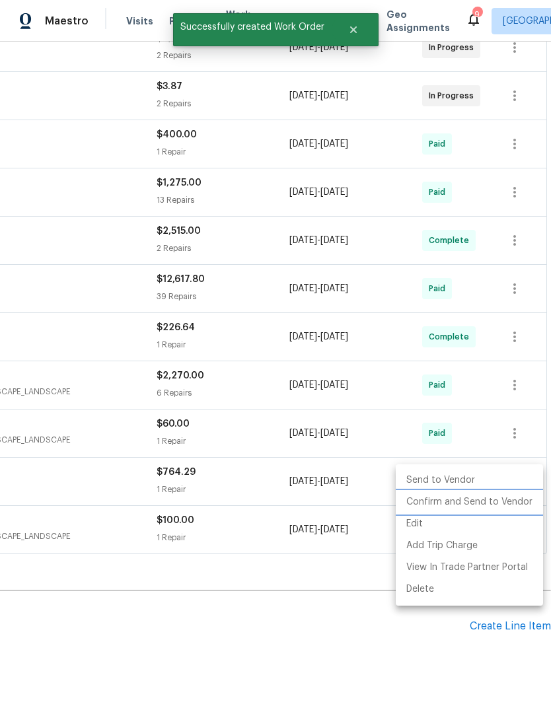
click at [524, 504] on li "Confirm and Send to Vendor" at bounding box center [469, 502] width 147 height 22
